Goal: Information Seeking & Learning: Get advice/opinions

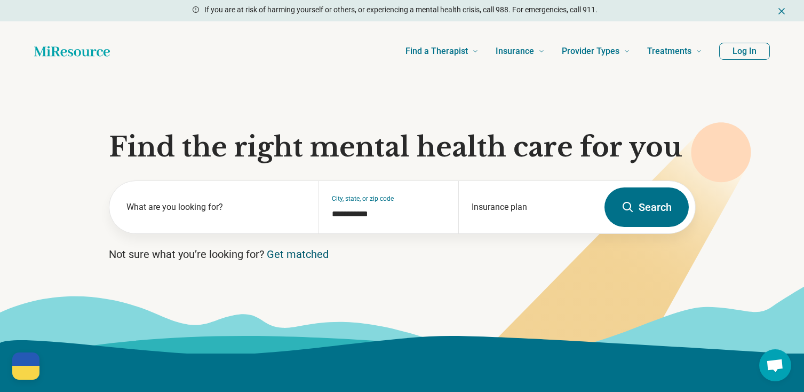
click at [301, 250] on link "Get matched" at bounding box center [298, 254] width 62 height 13
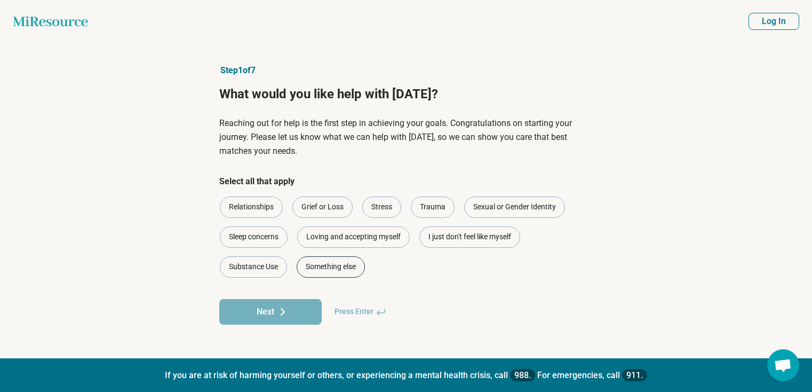
click at [335, 264] on div "Something else" at bounding box center [331, 266] width 68 height 21
click at [316, 260] on div "Something else" at bounding box center [331, 266] width 68 height 21
click at [425, 200] on div "Trauma" at bounding box center [433, 206] width 44 height 21
click at [267, 303] on button "Next" at bounding box center [270, 312] width 102 height 26
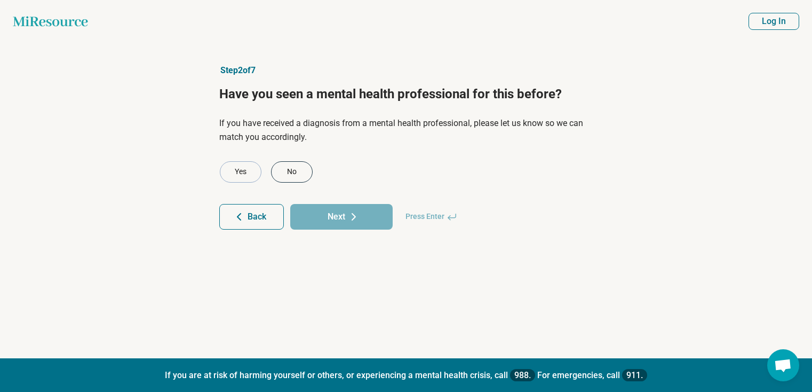
click at [292, 166] on div "No" at bounding box center [292, 171] width 42 height 21
click at [320, 212] on button "Next" at bounding box center [341, 217] width 102 height 26
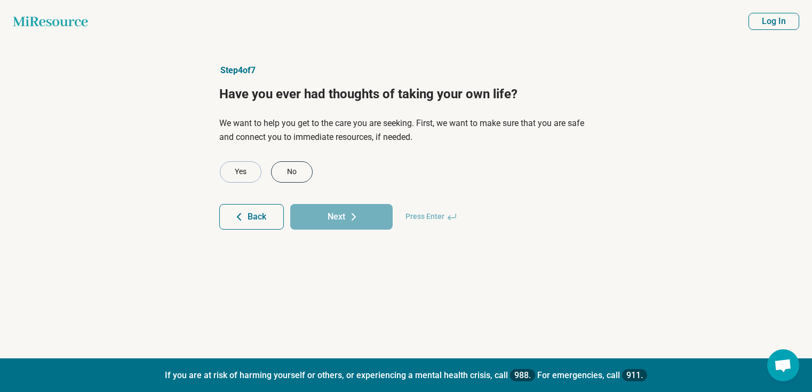
click at [297, 166] on div "No" at bounding box center [292, 171] width 42 height 21
click at [345, 222] on button "Next" at bounding box center [341, 217] width 102 height 26
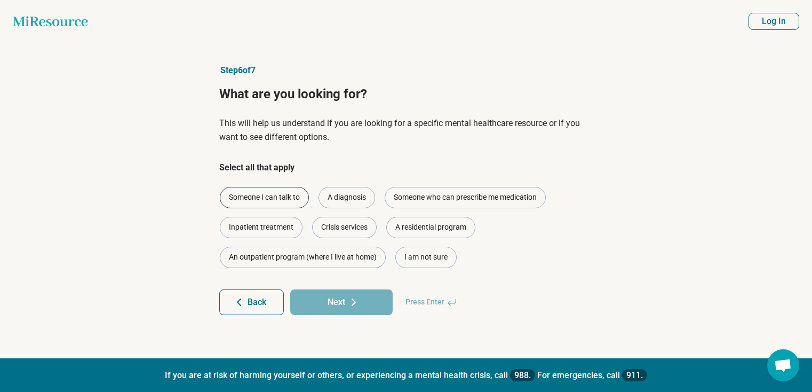
click at [271, 193] on div "Someone I can talk to" at bounding box center [264, 197] width 89 height 21
click at [336, 304] on button "Next" at bounding box center [341, 302] width 102 height 26
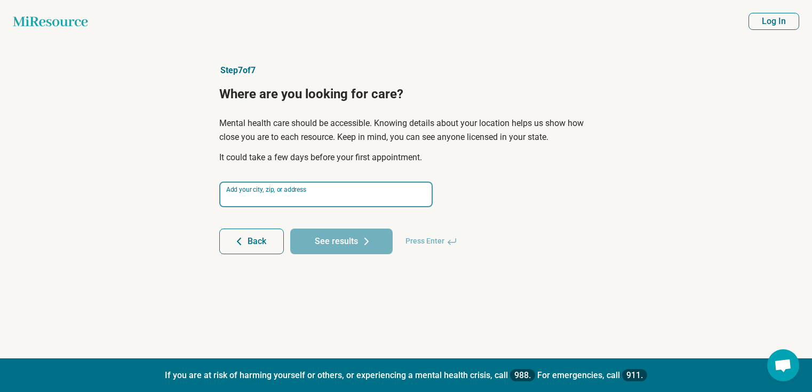
click at [312, 199] on input at bounding box center [325, 194] width 213 height 26
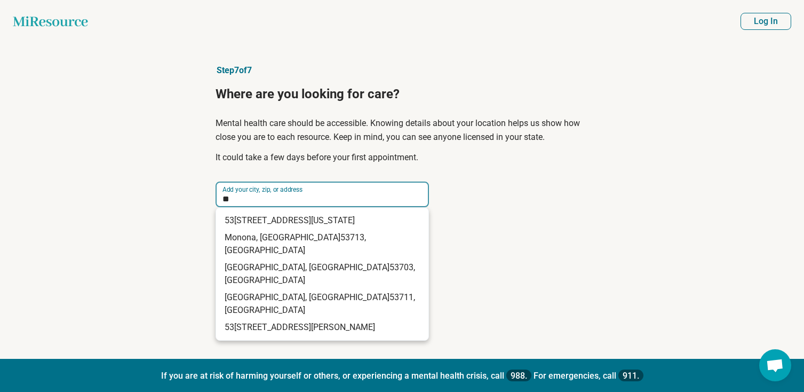
type input "*"
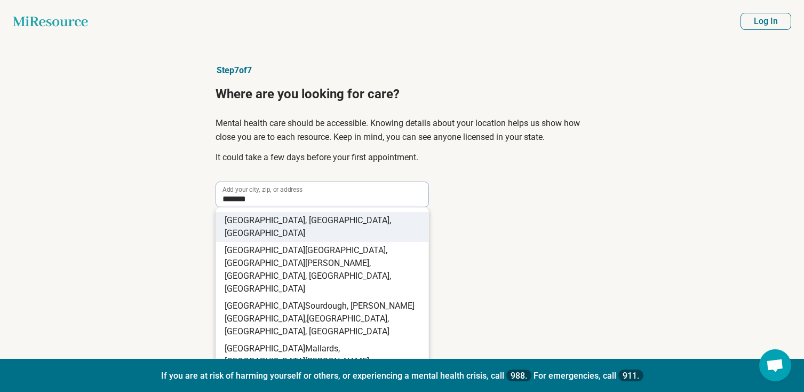
click at [322, 223] on li "[GEOGRAPHIC_DATA] , [GEOGRAPHIC_DATA], [GEOGRAPHIC_DATA]" at bounding box center [322, 227] width 212 height 30
type input "**********"
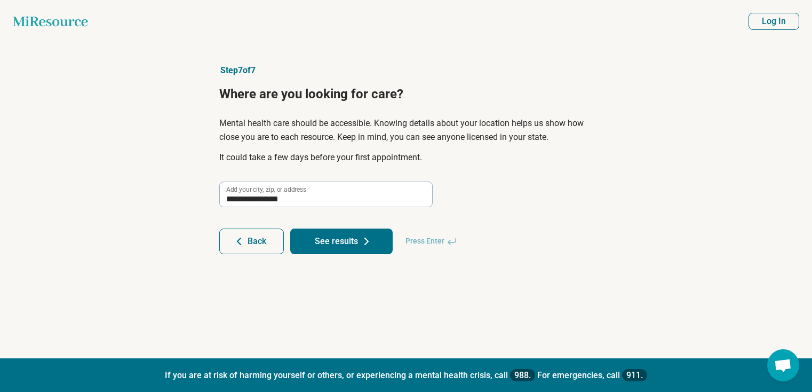
click at [331, 244] on button "See results" at bounding box center [341, 241] width 102 height 26
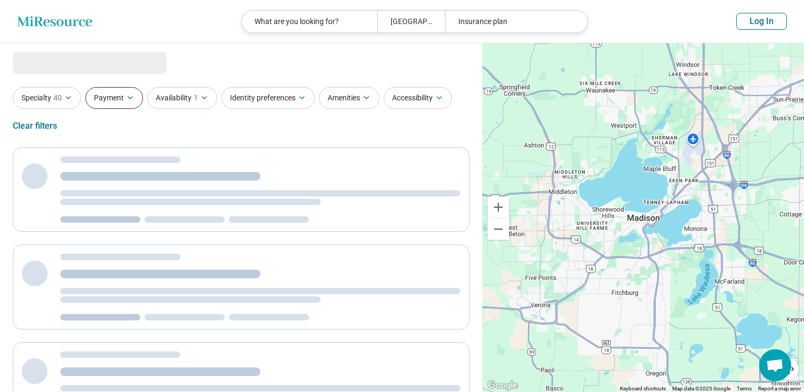
select select "***"
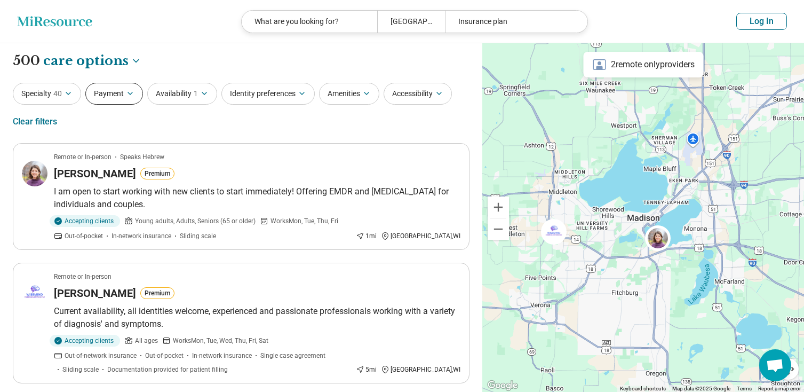
click at [126, 98] on icon "button" at bounding box center [130, 93] width 9 height 9
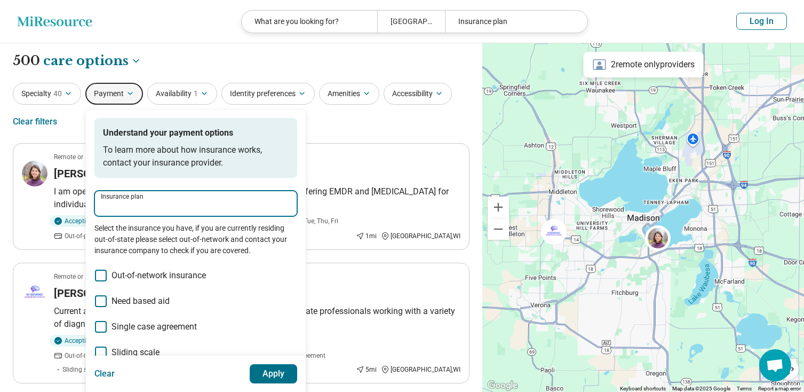
click at [126, 204] on input "Insurance plan" at bounding box center [196, 206] width 190 height 13
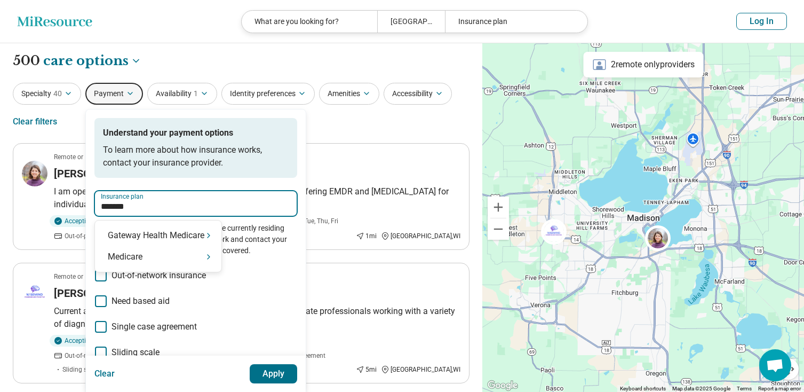
type input "********"
click at [139, 258] on div "Medicare" at bounding box center [158, 256] width 126 height 21
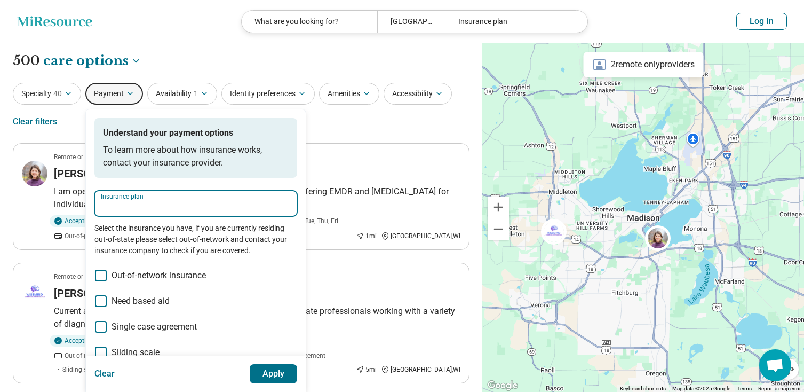
click at [139, 203] on input "Insurance plan" at bounding box center [196, 206] width 190 height 13
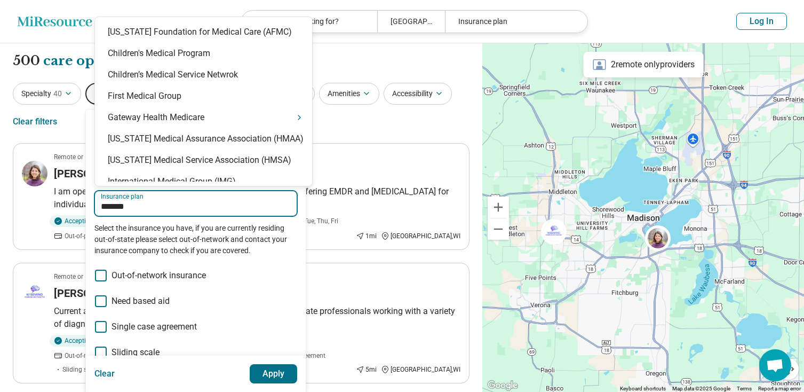
type input "********"
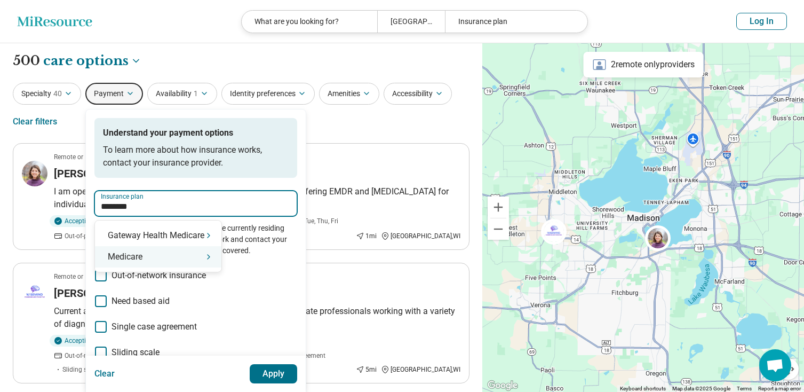
click at [174, 266] on div "Medicare" at bounding box center [158, 256] width 126 height 21
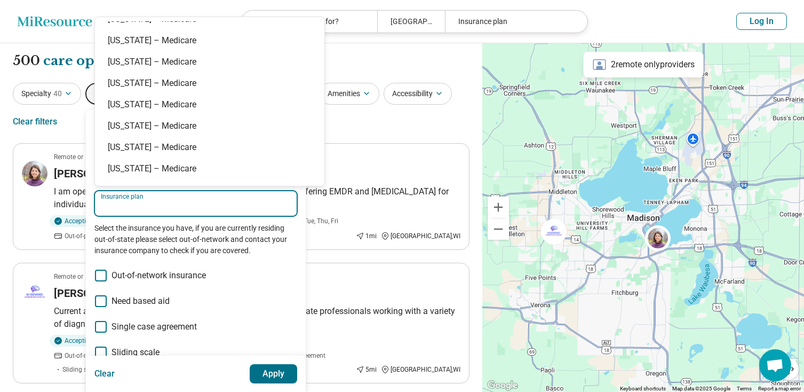
scroll to position [659, 0]
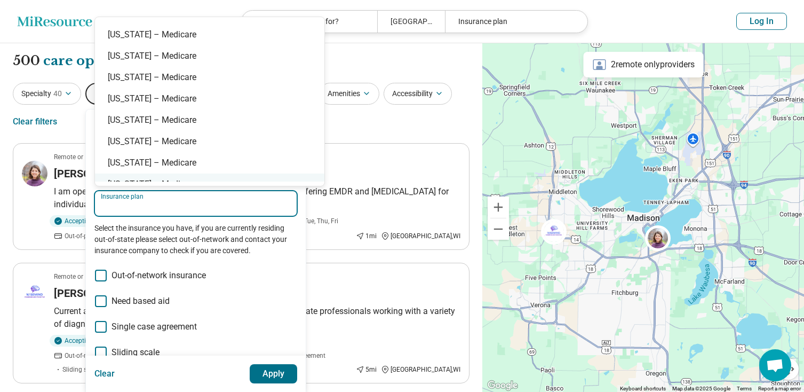
click at [116, 208] on input "Insurance plan" at bounding box center [196, 206] width 190 height 13
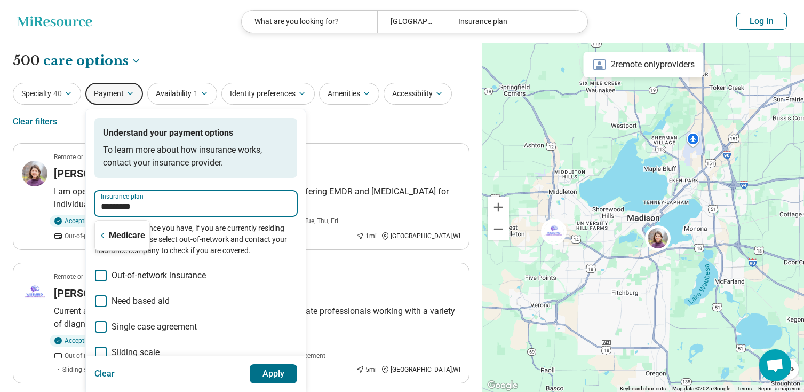
type input "**********"
click at [116, 210] on input "Insurance plan" at bounding box center [196, 206] width 190 height 13
click at [125, 237] on div "BadgerCare" at bounding box center [127, 235] width 65 height 21
type input "**********"
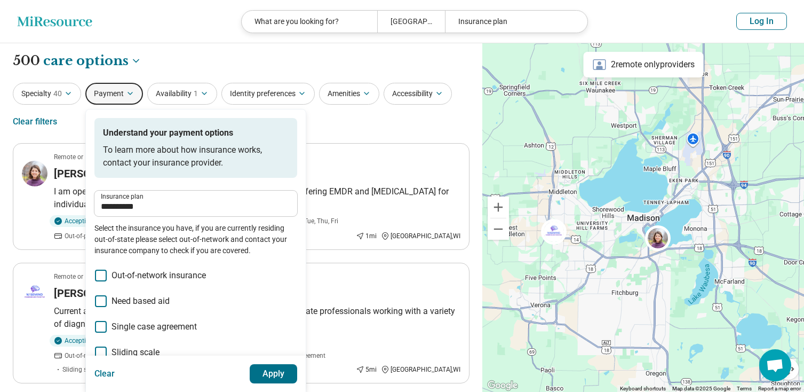
click at [275, 369] on button "Apply" at bounding box center [274, 373] width 48 height 19
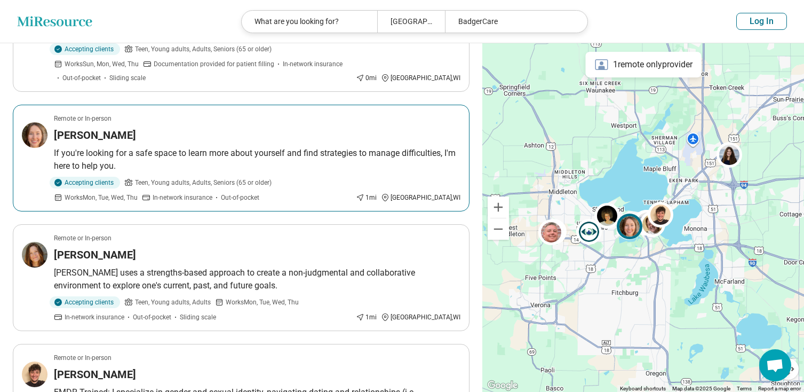
scroll to position [1014, 0]
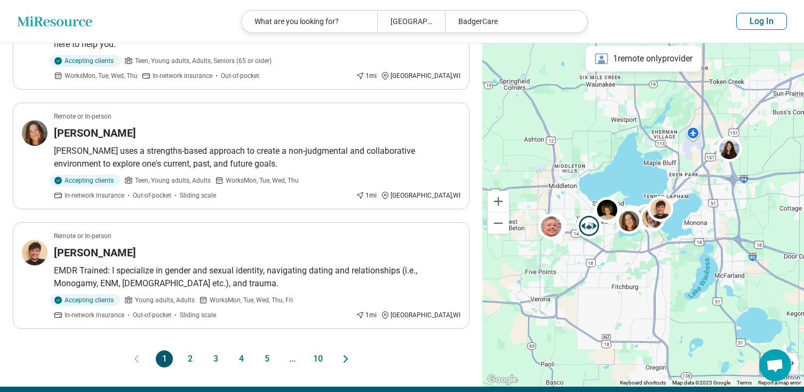
click at [190, 350] on button "2" at bounding box center [189, 358] width 17 height 17
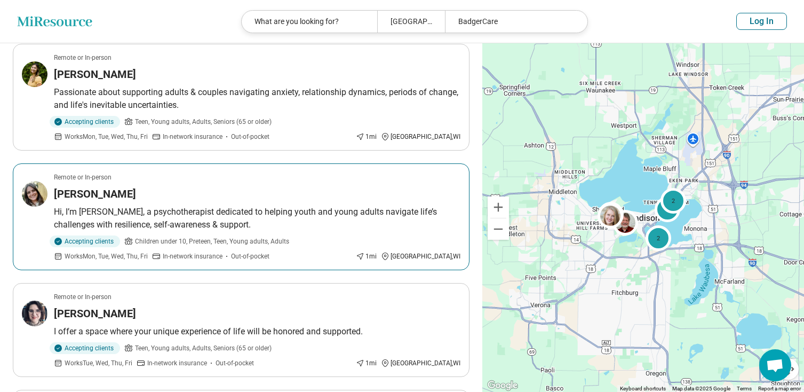
scroll to position [267, 0]
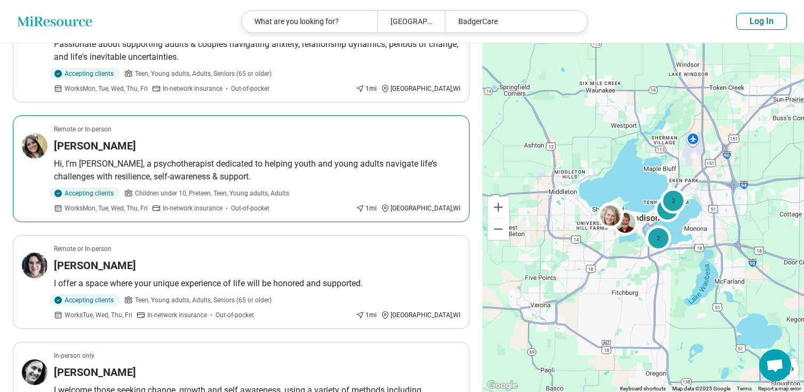
click at [74, 139] on h3 "[PERSON_NAME]" at bounding box center [95, 145] width 82 height 15
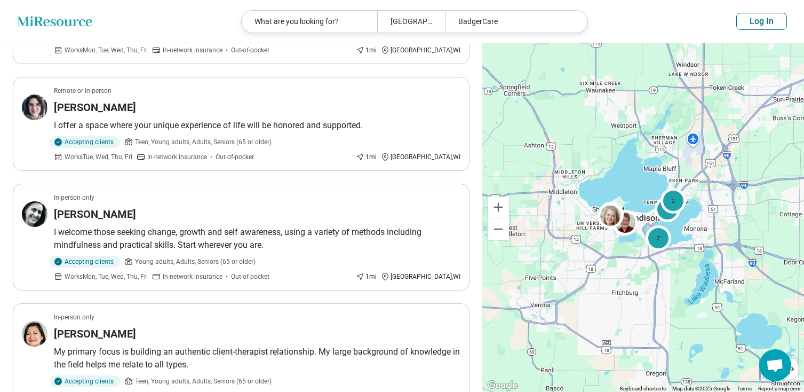
scroll to position [427, 0]
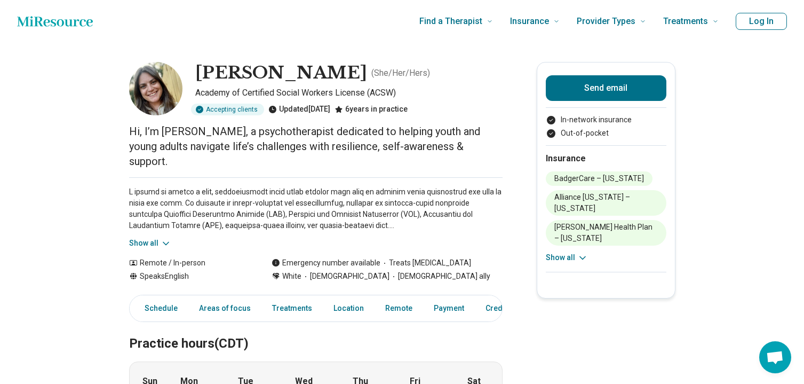
click at [587, 252] on icon at bounding box center [582, 257] width 11 height 11
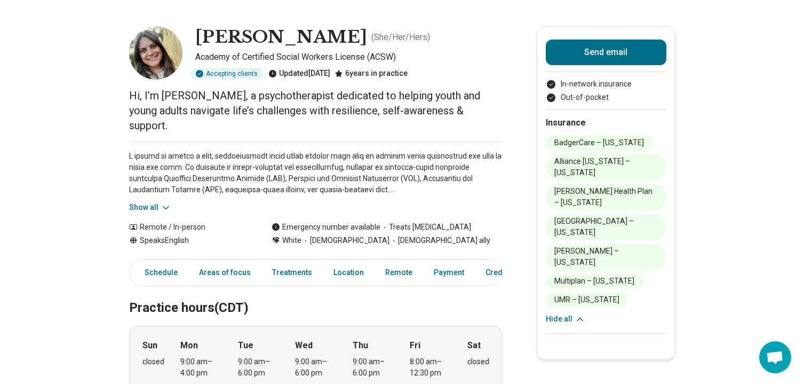
scroll to position [53, 0]
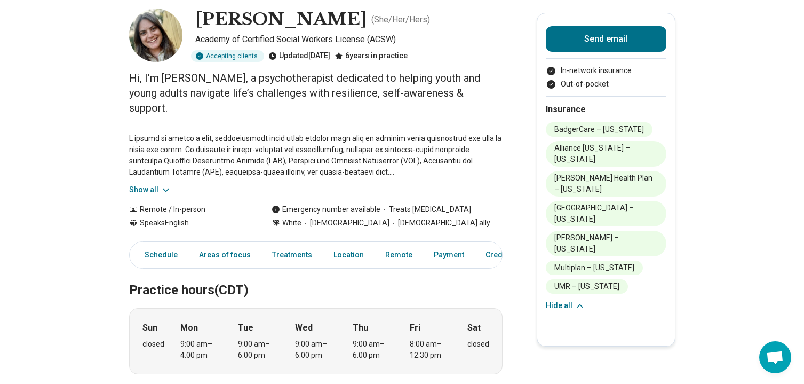
click at [580, 300] on icon at bounding box center [580, 305] width 11 height 11
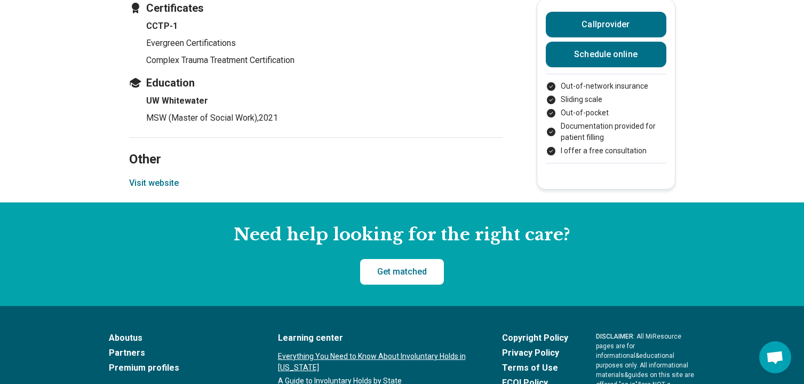
scroll to position [1494, 0]
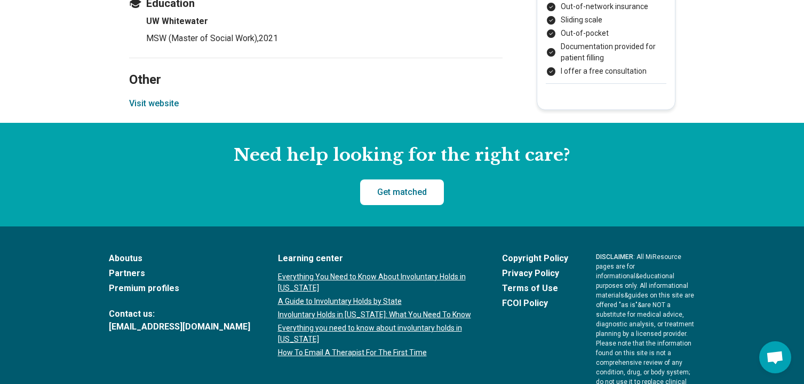
click at [164, 106] on button "Visit website" at bounding box center [154, 103] width 50 height 13
